Goal: Task Accomplishment & Management: Manage account settings

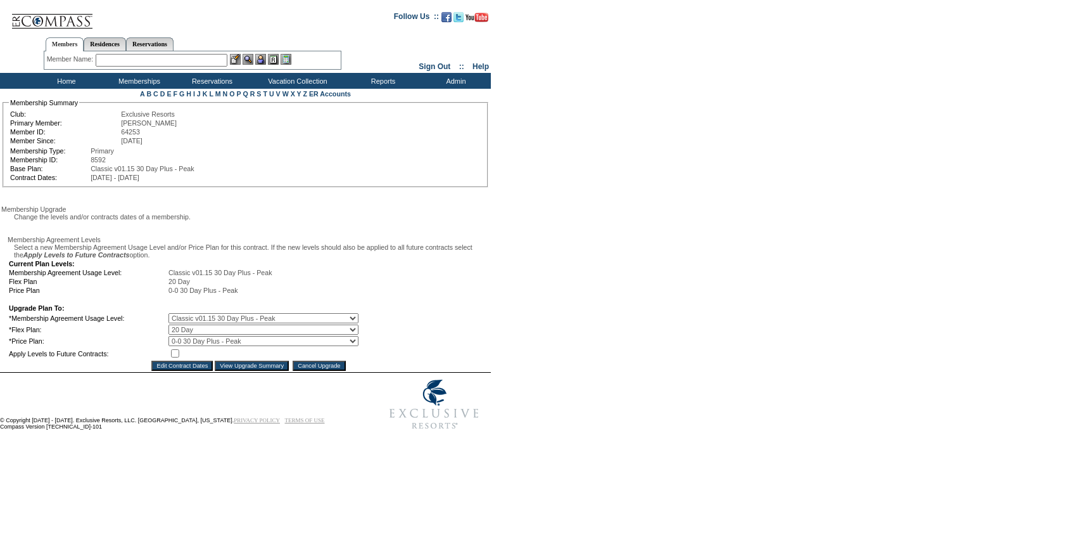
click at [334, 371] on input "Cancel Upgrade" at bounding box center [319, 365] width 53 height 10
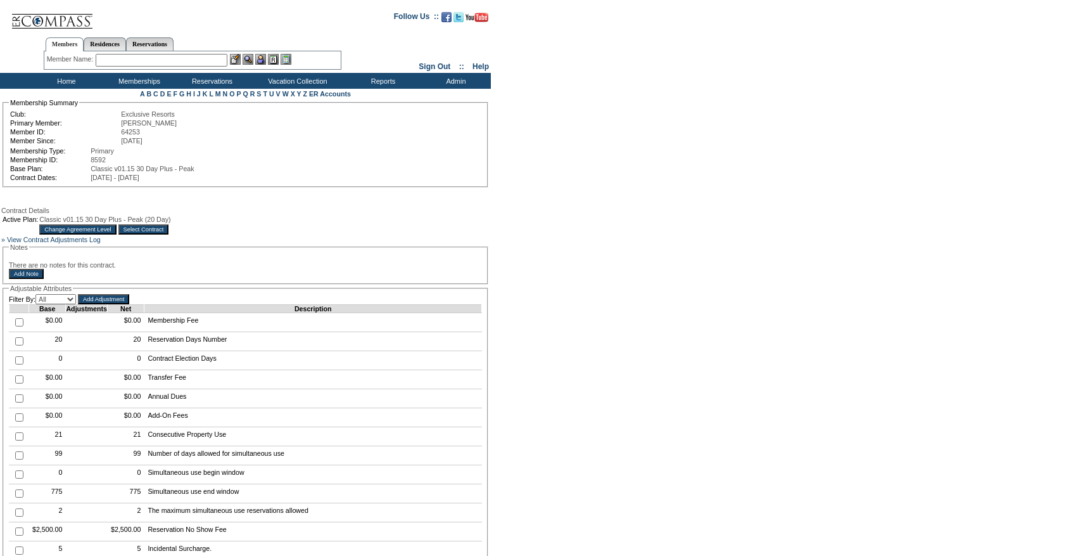
click at [169, 234] on input "Select Contract" at bounding box center [143, 229] width 51 height 10
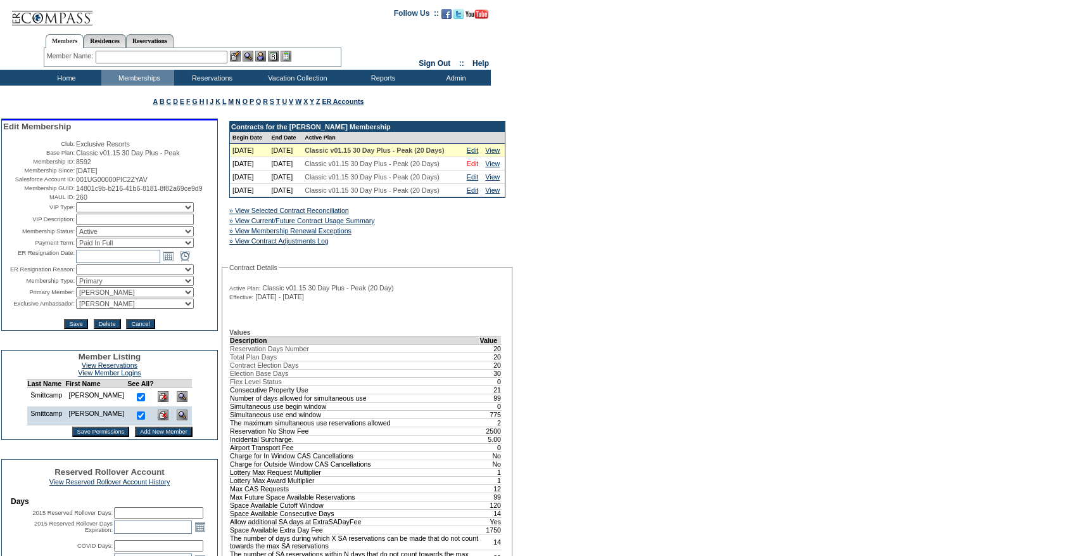
click at [468, 167] on link "Edit" at bounding box center [472, 164] width 11 height 8
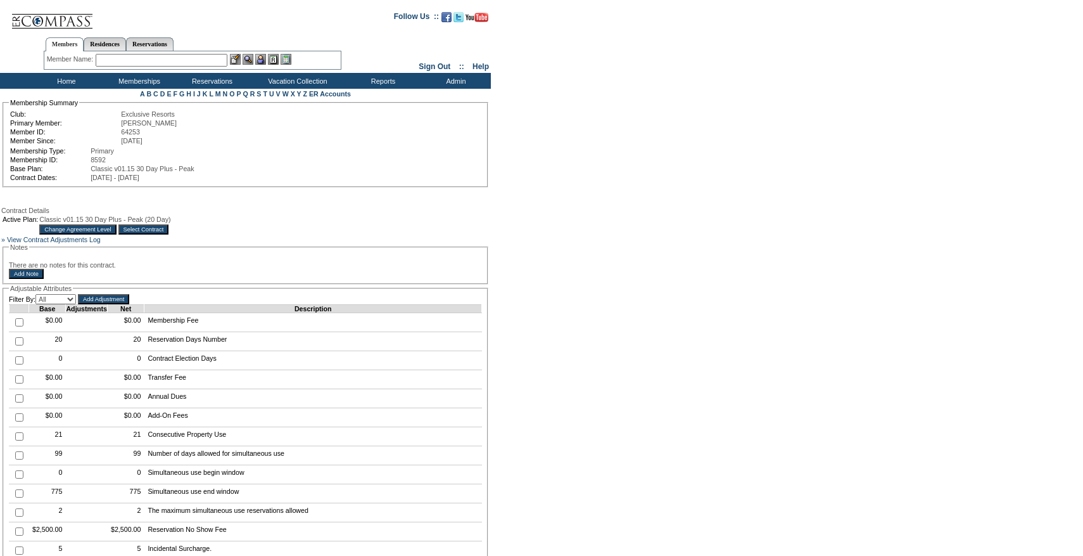
click at [116, 234] on input "Change Agreement Level" at bounding box center [77, 229] width 77 height 10
